Goal: Transaction & Acquisition: Book appointment/travel/reservation

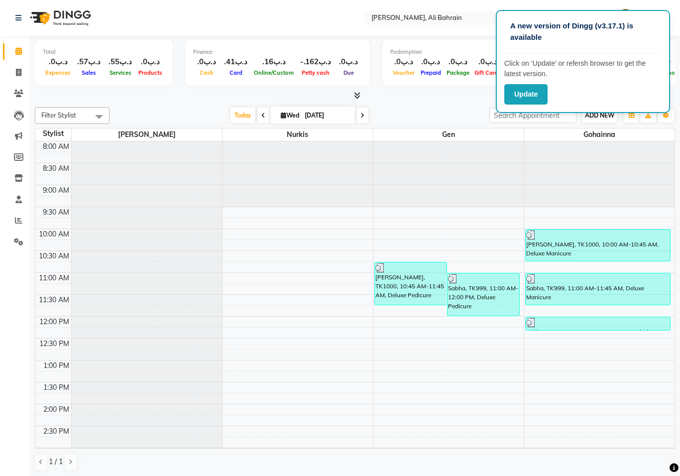
click at [602, 121] on button "ADD NEW Toggle Dropdown" at bounding box center [600, 116] width 34 height 14
click at [659, 134] on button "Add Appointment" at bounding box center [657, 133] width 79 height 13
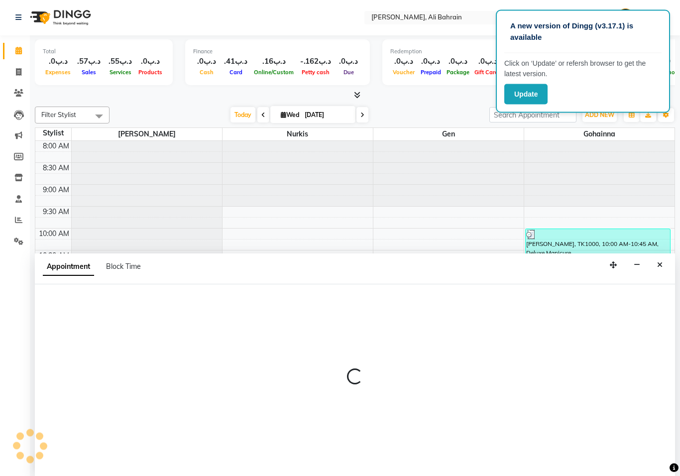
scroll to position [0, 0]
select select "540"
select select "tentative"
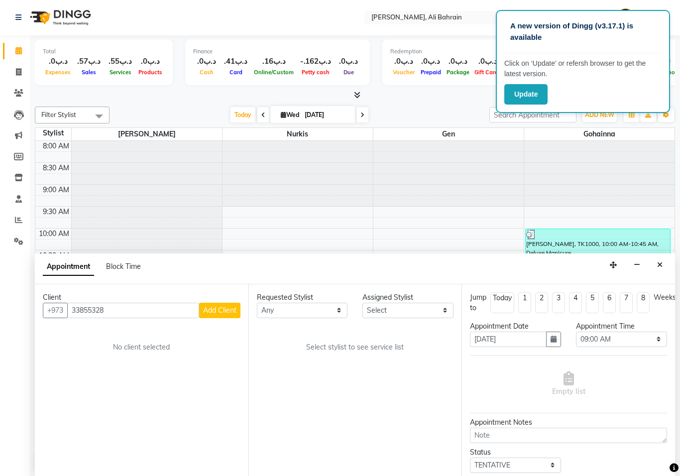
type input "33855328"
click at [216, 303] on button "Add Client" at bounding box center [219, 310] width 41 height 15
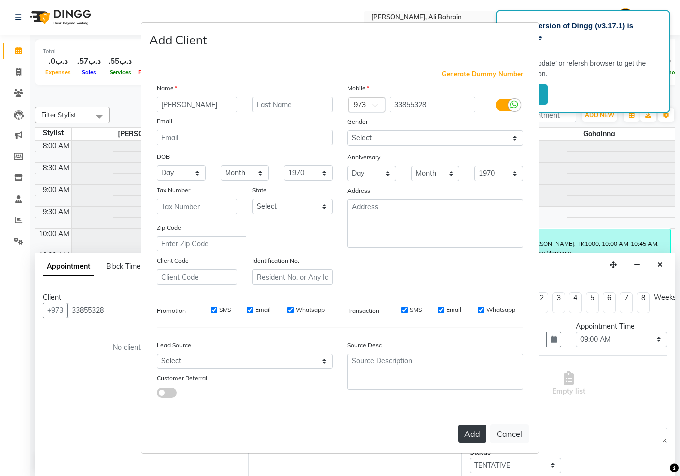
type input "[PERSON_NAME]"
click at [476, 425] on button "Add" at bounding box center [473, 434] width 28 height 18
select select
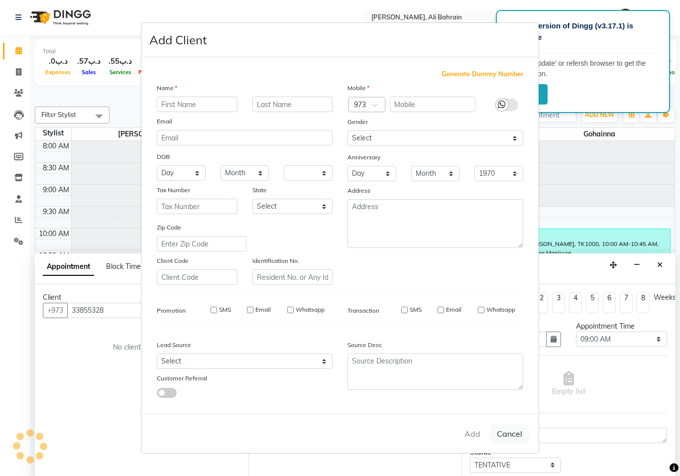
select select
checkbox input "false"
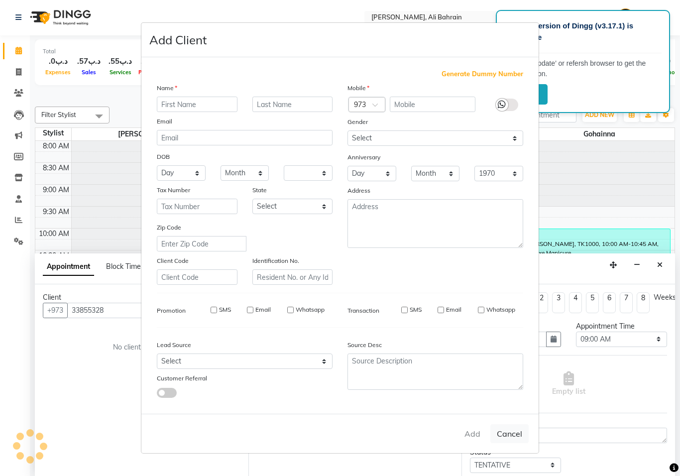
checkbox input "false"
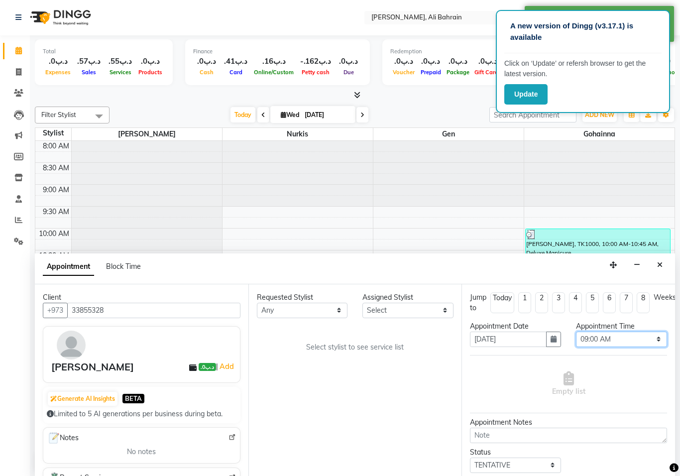
click at [654, 333] on select "Select 09:00 AM 09:15 AM 09:30 AM 09:45 AM 10:00 AM 10:15 AM 10:30 AM 10:45 AM …" at bounding box center [621, 339] width 91 height 15
click at [551, 336] on icon "button" at bounding box center [554, 339] width 6 height 7
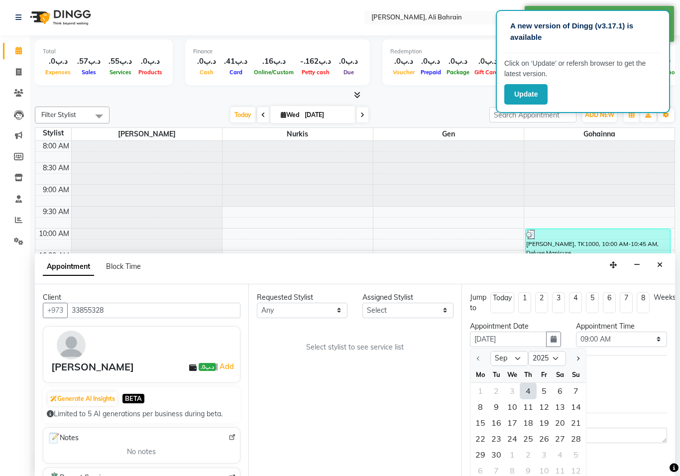
click at [529, 386] on div "4" at bounding box center [529, 391] width 16 height 16
type input "[DATE]"
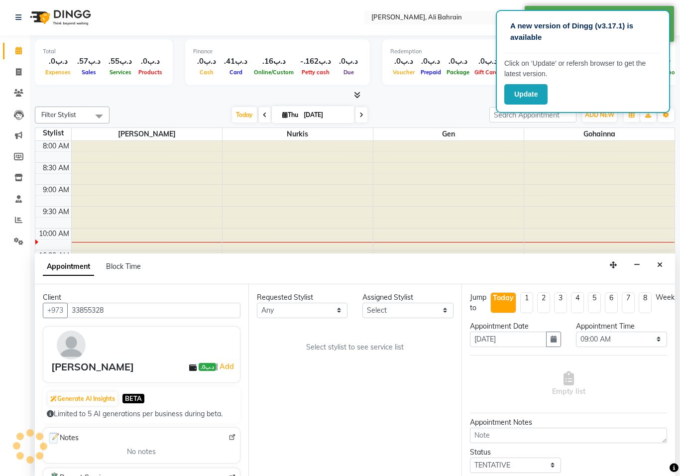
scroll to position [88, 0]
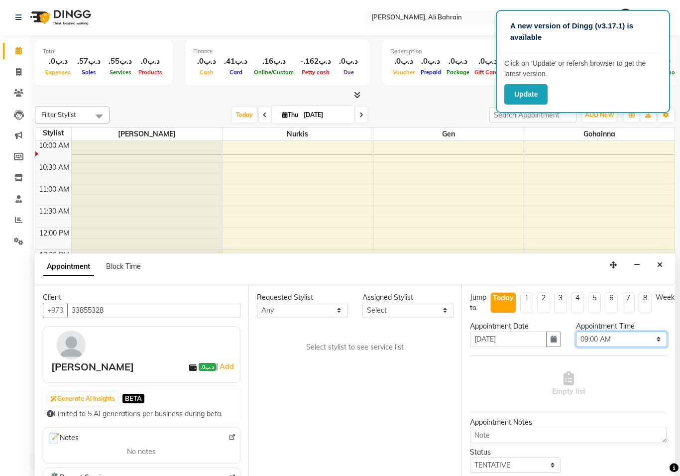
click at [656, 336] on select "Select 09:00 AM 09:15 AM 09:30 AM 09:45 AM 10:00 AM 10:15 AM 10:30 AM 10:45 AM …" at bounding box center [621, 339] width 91 height 15
select select "600"
click at [307, 303] on select "Any Gen [PERSON_NAME]" at bounding box center [302, 310] width 91 height 15
select select "69932"
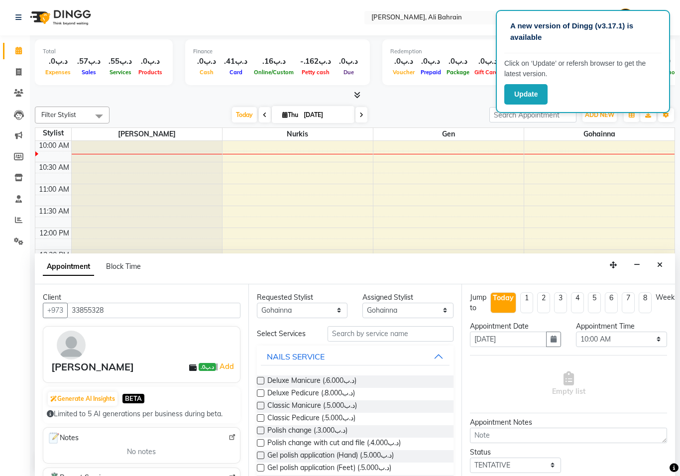
click at [261, 403] on label at bounding box center [260, 405] width 7 height 7
click at [261, 404] on input "checkbox" at bounding box center [260, 407] width 6 height 6
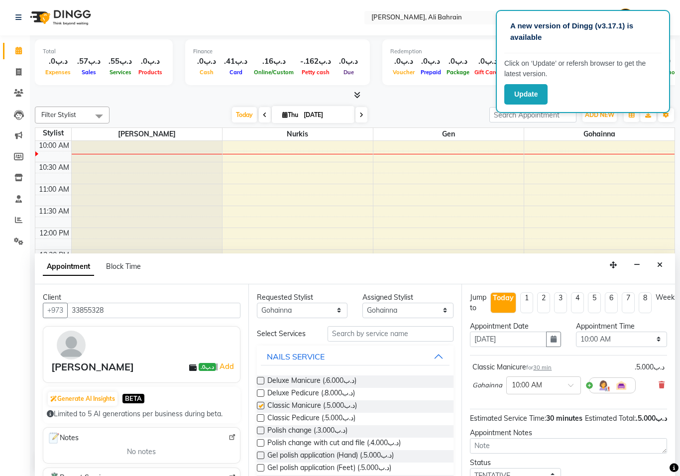
checkbox input "false"
click at [441, 305] on select "Select Gen [PERSON_NAME]" at bounding box center [408, 310] width 91 height 15
select select "69931"
click at [262, 414] on label at bounding box center [260, 417] width 7 height 7
click at [262, 416] on input "checkbox" at bounding box center [260, 419] width 6 height 6
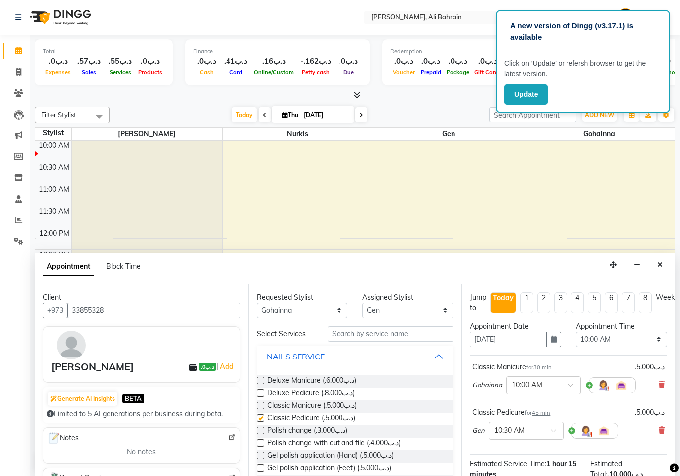
checkbox input "false"
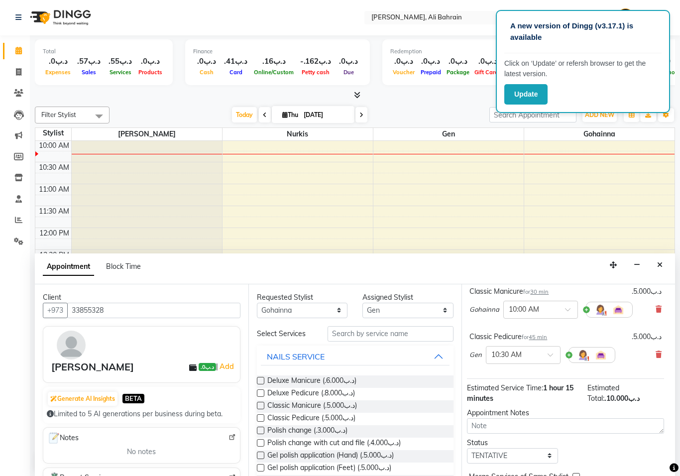
scroll to position [68, 3]
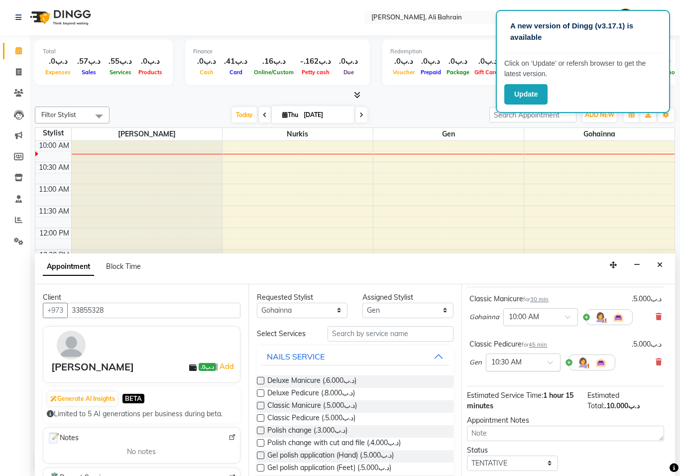
click at [546, 359] on div at bounding box center [524, 362] width 74 height 10
click at [518, 392] on div "10:00 AM" at bounding box center [524, 392] width 74 height 18
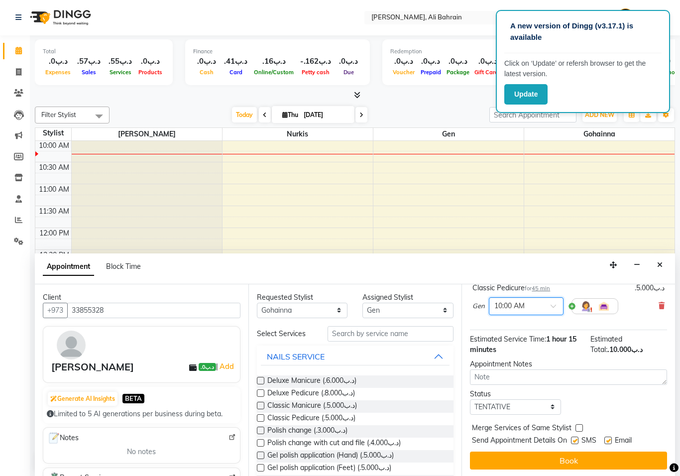
scroll to position [135, 0]
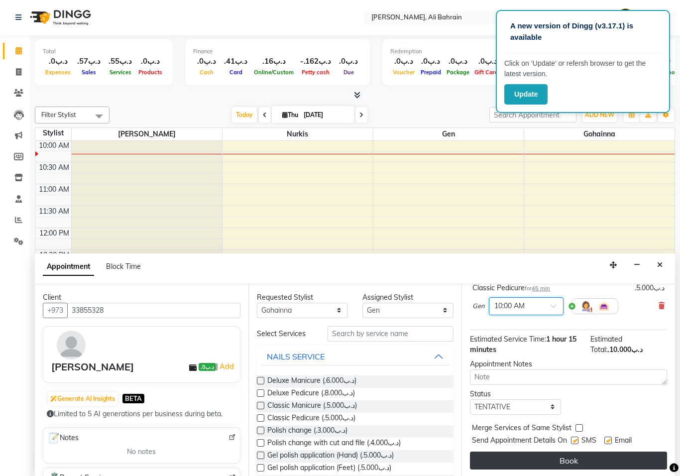
click at [575, 457] on button "Book" at bounding box center [568, 461] width 197 height 18
